Goal: Navigation & Orientation: Find specific page/section

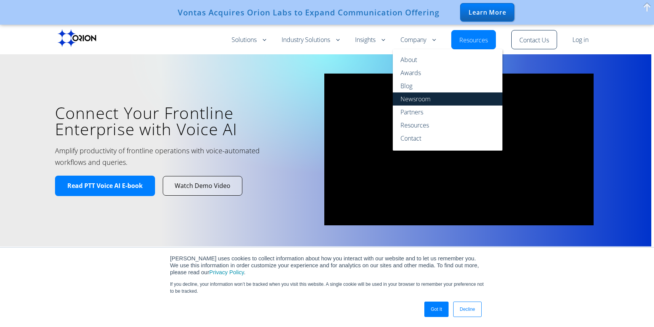
click at [415, 101] on link "Newsroom" at bounding box center [448, 98] width 110 height 13
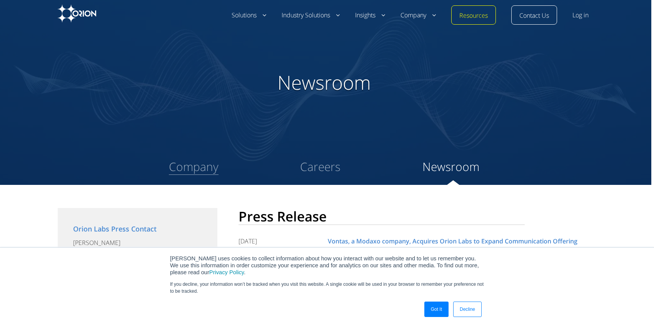
click at [199, 171] on link "Company" at bounding box center [194, 167] width 50 height 16
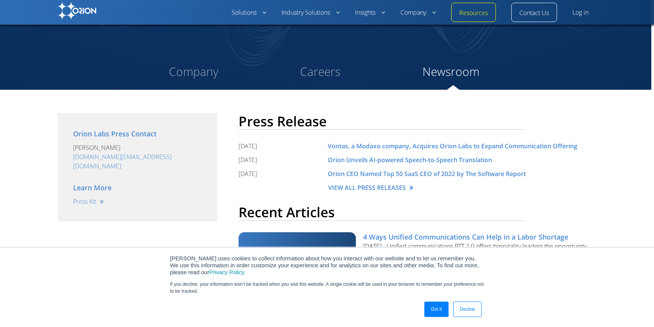
scroll to position [70, 0]
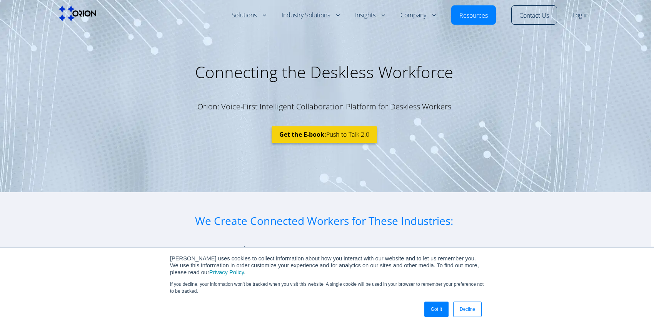
scroll to position [0, 0]
